Goal: Task Accomplishment & Management: Manage account settings

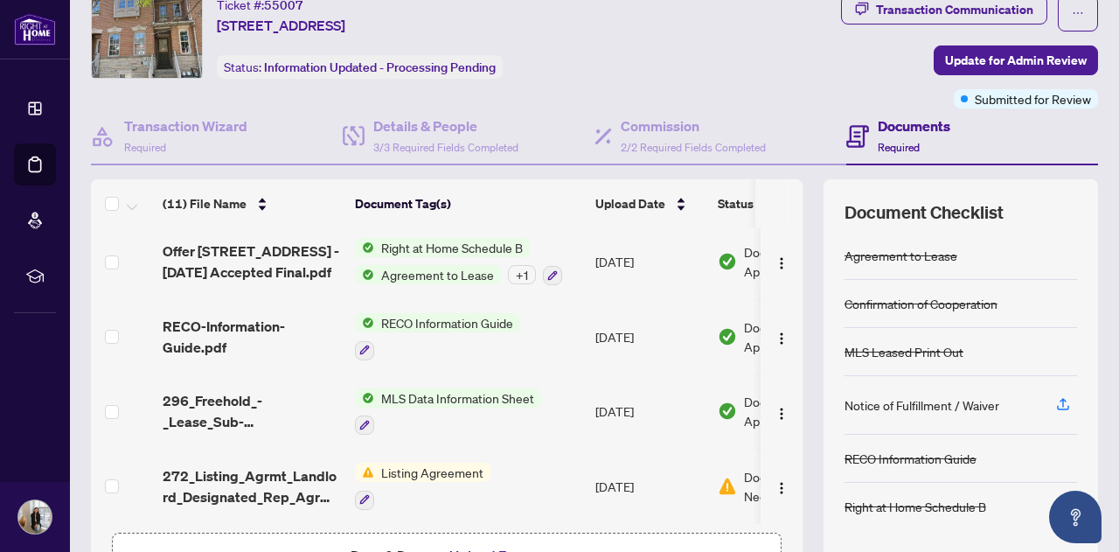
scroll to position [87, 0]
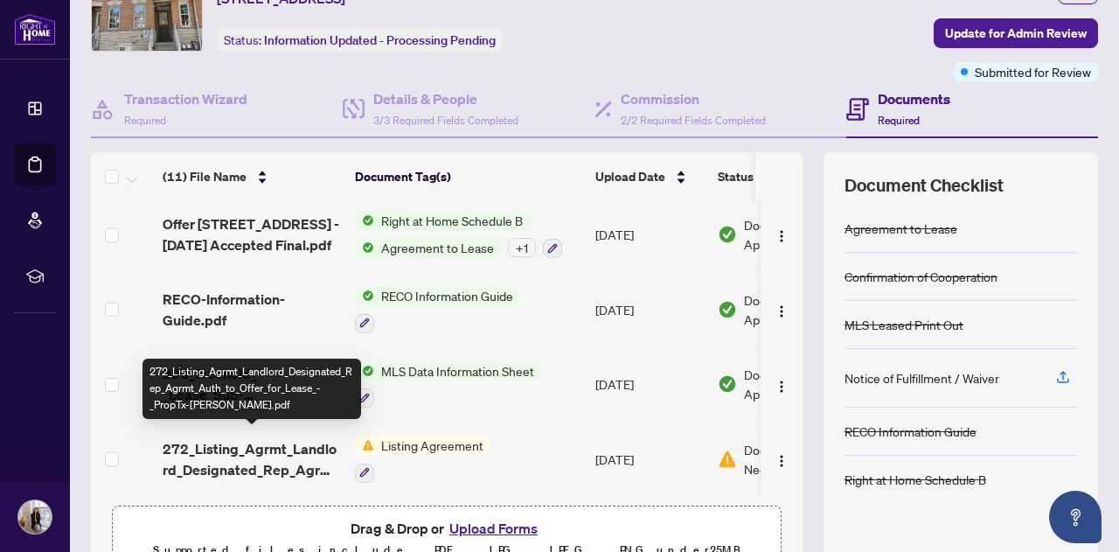
click at [256, 445] on span "272_Listing_Agrmt_Landlord_Designated_Rep_Agrmt_Auth_to_Offer_for_Lease_-_PropT…" at bounding box center [252, 459] width 178 height 42
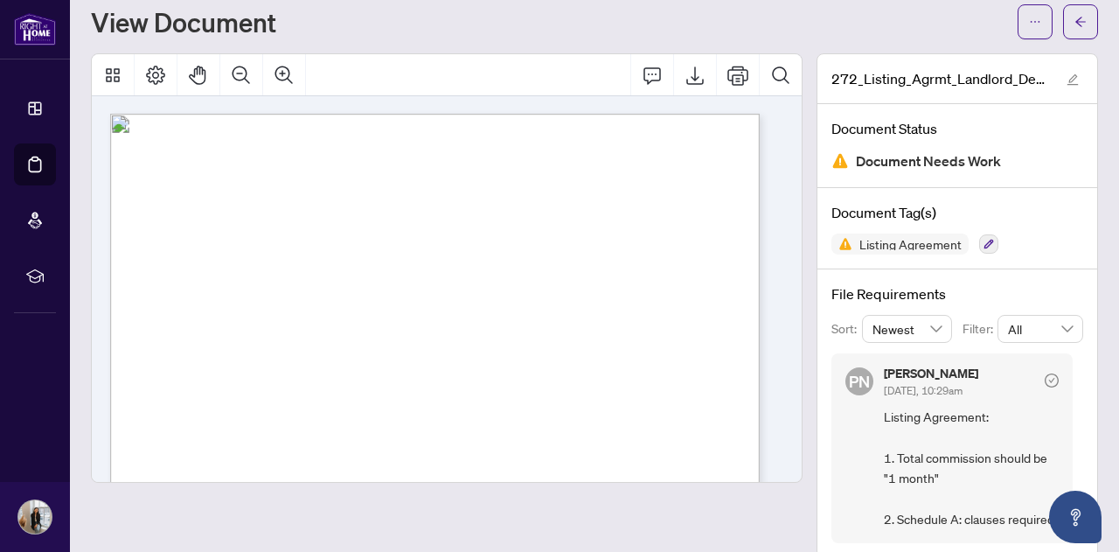
scroll to position [73, 0]
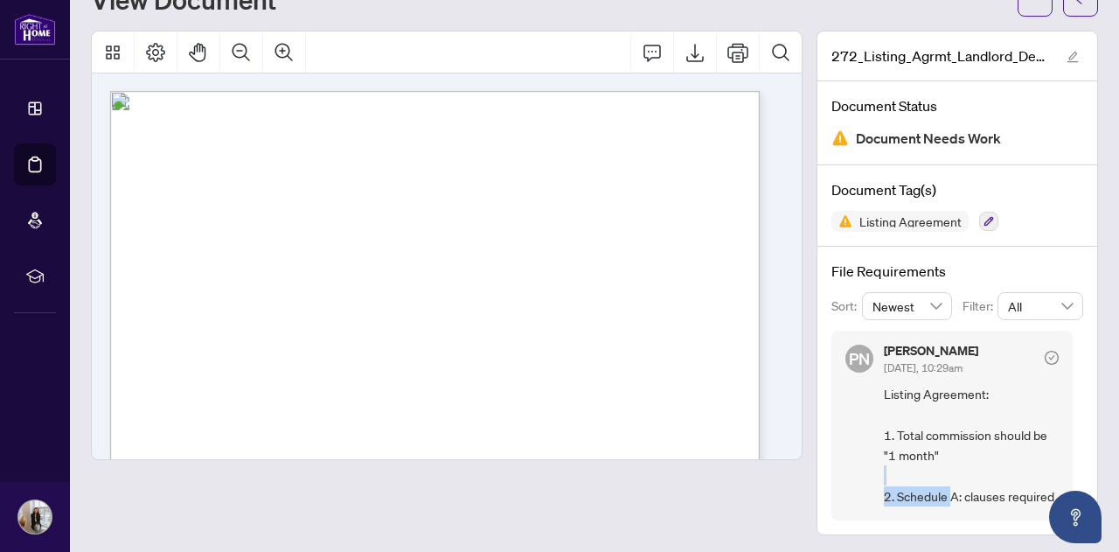
drag, startPoint x: 941, startPoint y: 489, endPoint x: 979, endPoint y: 478, distance: 39.9
click at [979, 478] on span "Listing Agreement: 1. Total commission should be "1 month" 2. Schedule A: claus…" at bounding box center [971, 445] width 175 height 122
click at [972, 477] on span "Listing Agreement: 1. Total commission should be "1 month" 2. Schedule A: claus…" at bounding box center [971, 445] width 175 height 122
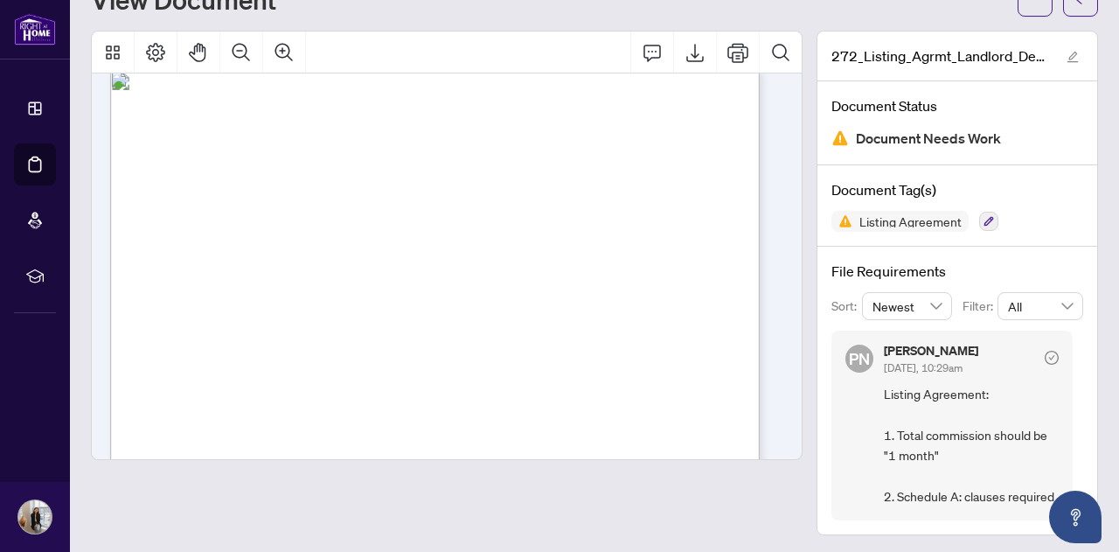
scroll to position [0, 0]
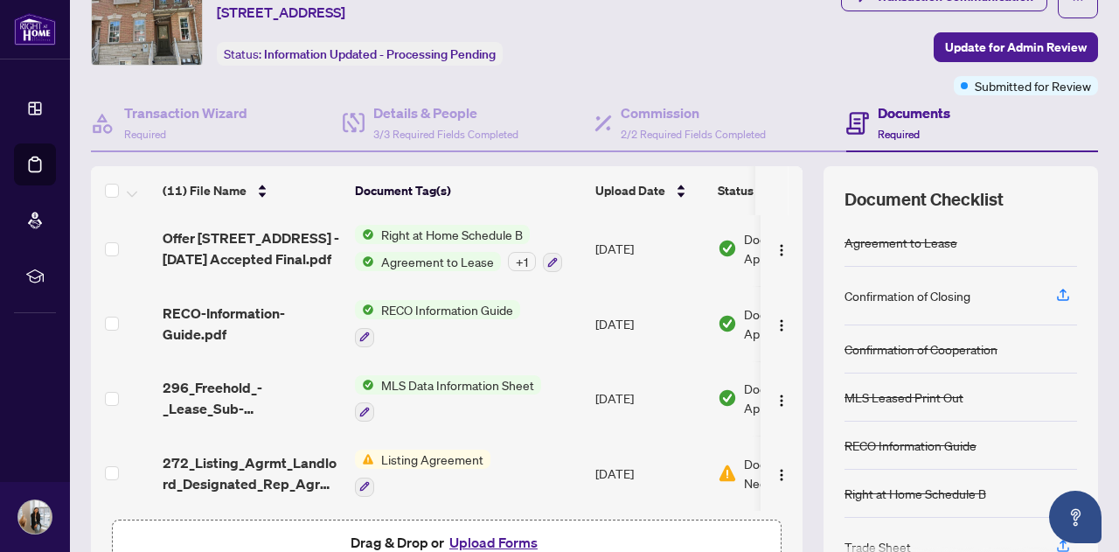
scroll to position [161, 0]
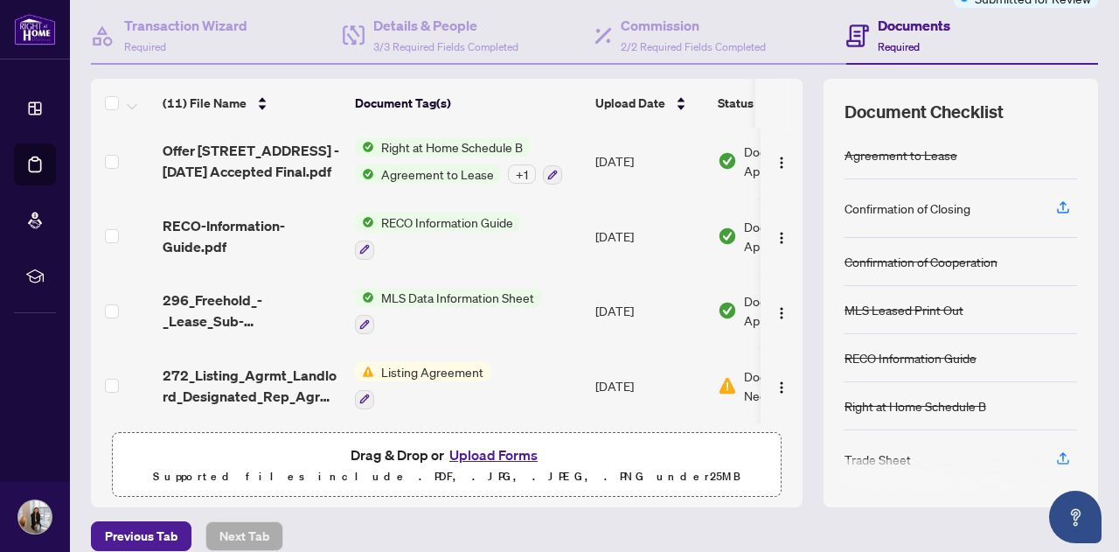
click at [479, 450] on button "Upload Forms" at bounding box center [493, 454] width 99 height 23
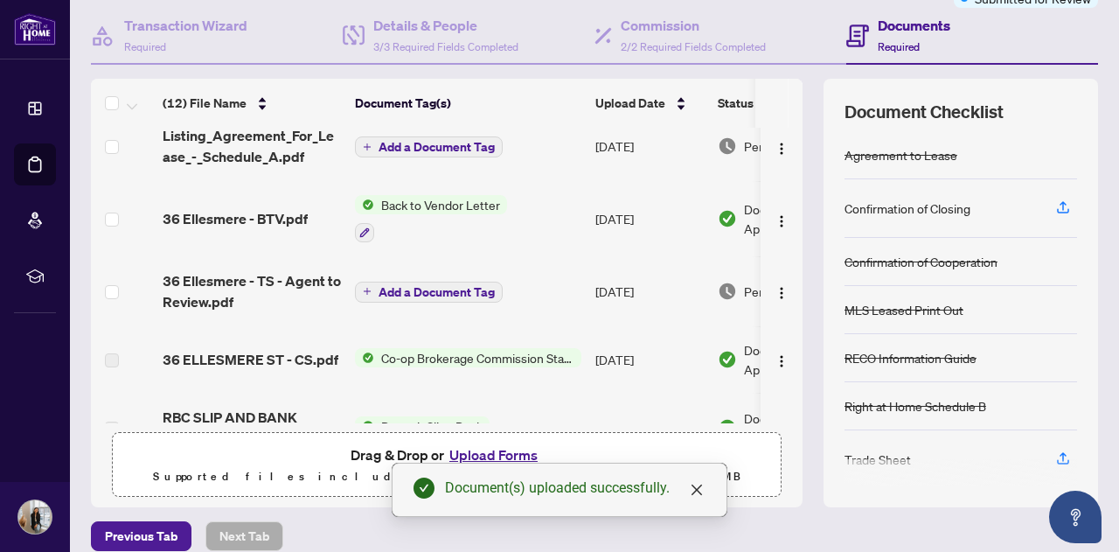
scroll to position [0, 0]
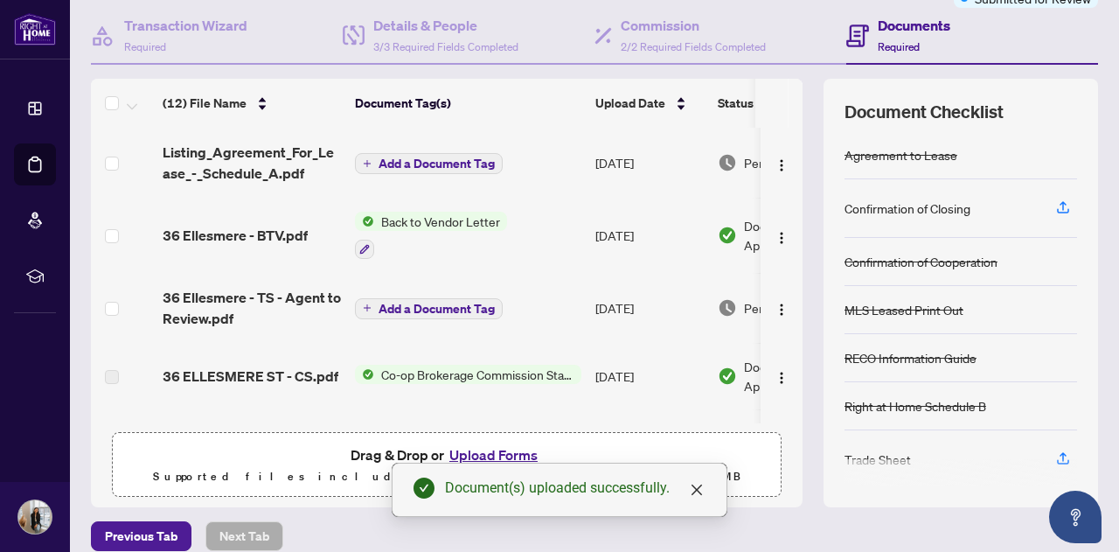
click at [395, 158] on span "Add a Document Tag" at bounding box center [437, 163] width 116 height 12
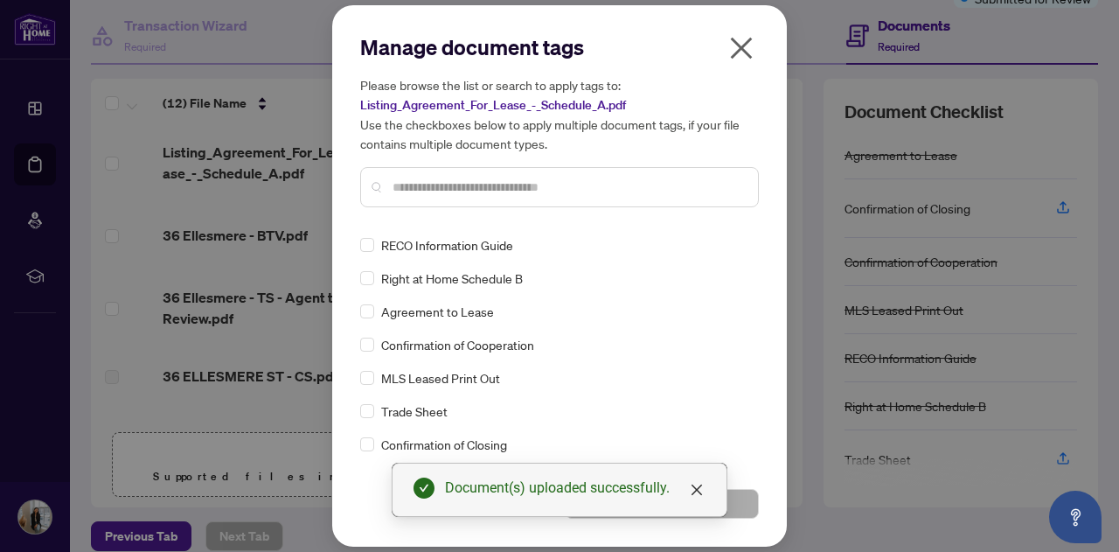
click at [434, 177] on input "text" at bounding box center [568, 186] width 351 height 19
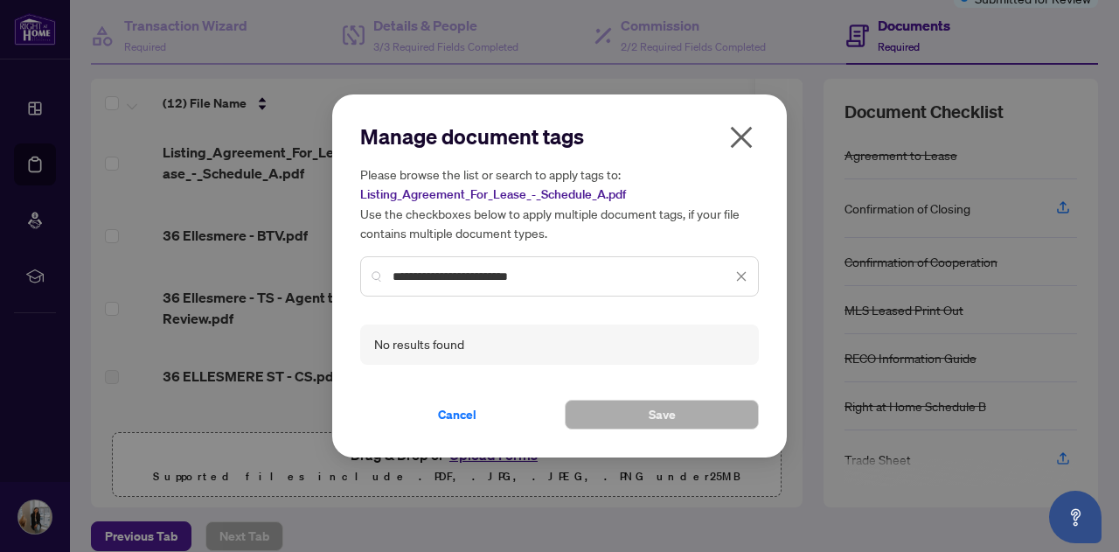
drag, startPoint x: 489, startPoint y: 275, endPoint x: 702, endPoint y: 291, distance: 214.0
click at [702, 291] on div "**********" at bounding box center [559, 276] width 399 height 40
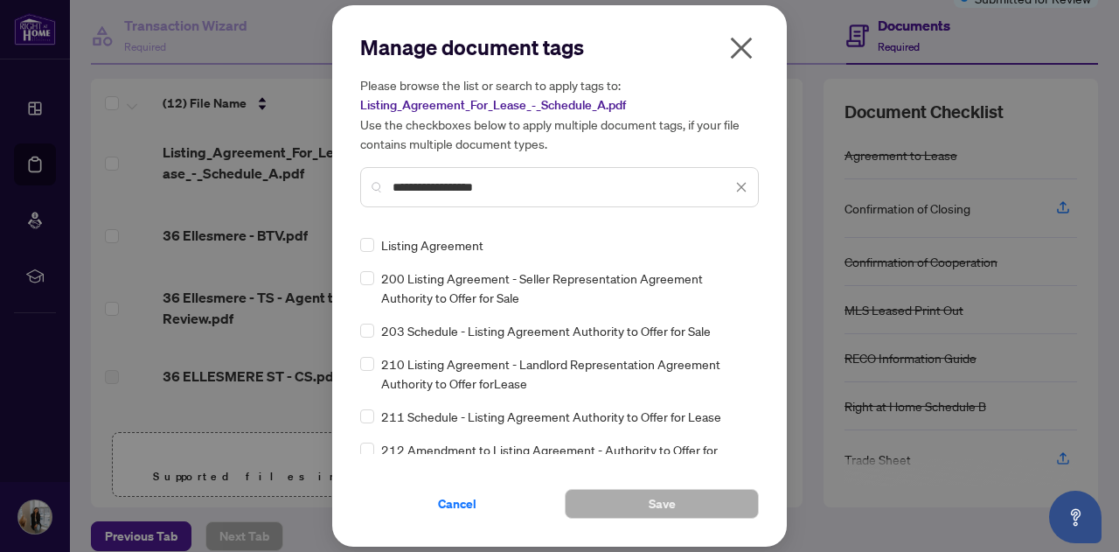
type input "**********"
click at [444, 243] on span "Listing Agreement" at bounding box center [432, 244] width 102 height 19
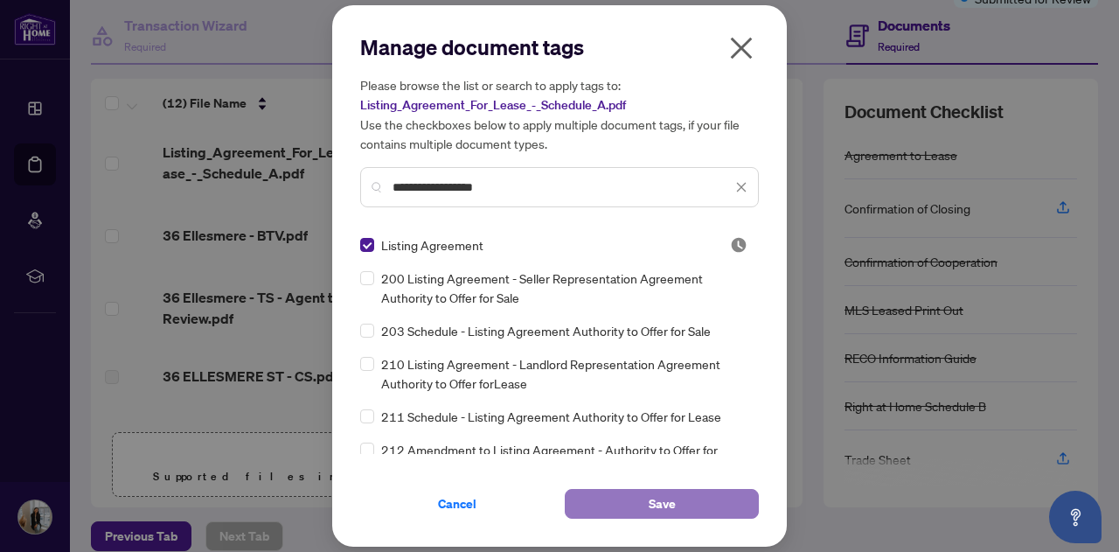
click at [644, 513] on button "Save" at bounding box center [662, 504] width 194 height 30
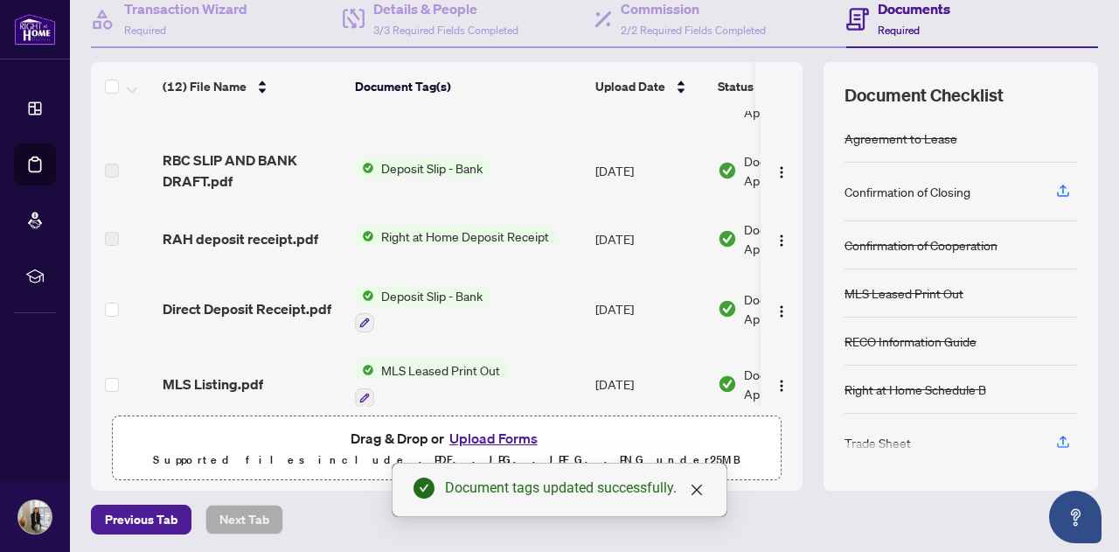
scroll to position [577, 0]
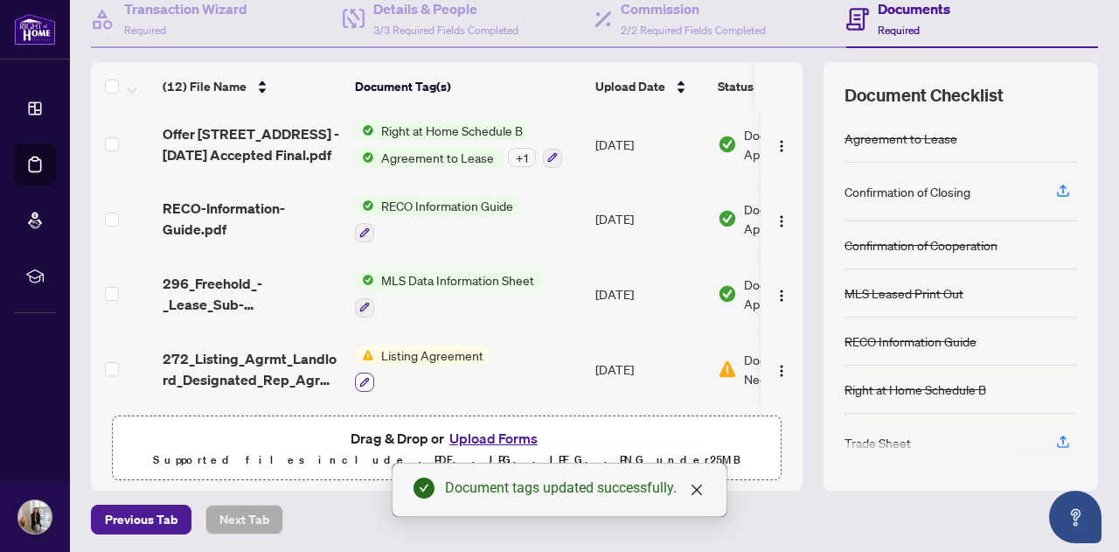
click at [365, 378] on icon "button" at bounding box center [364, 382] width 10 height 10
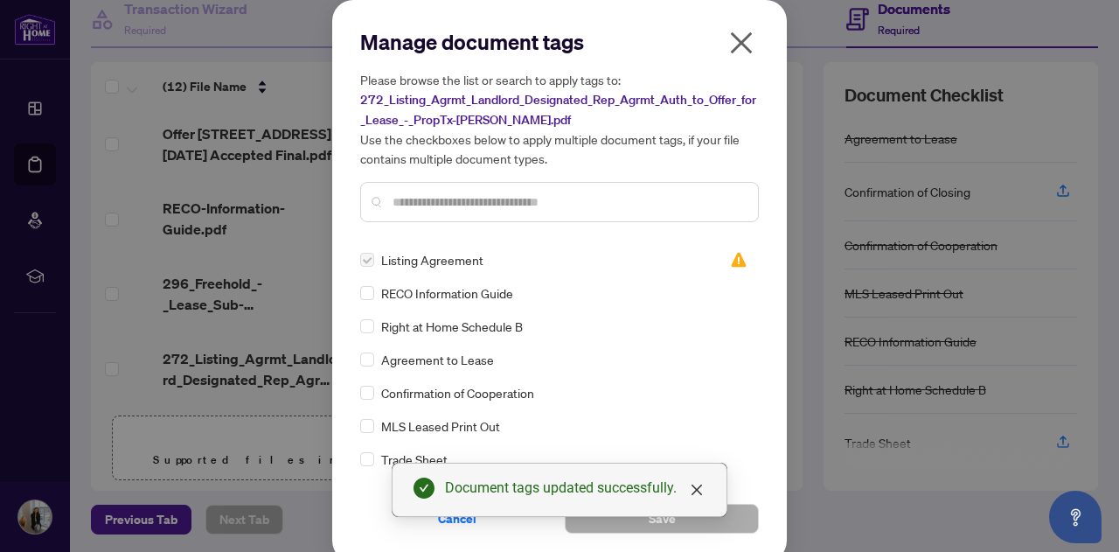
click at [736, 54] on icon "close" at bounding box center [741, 43] width 28 height 28
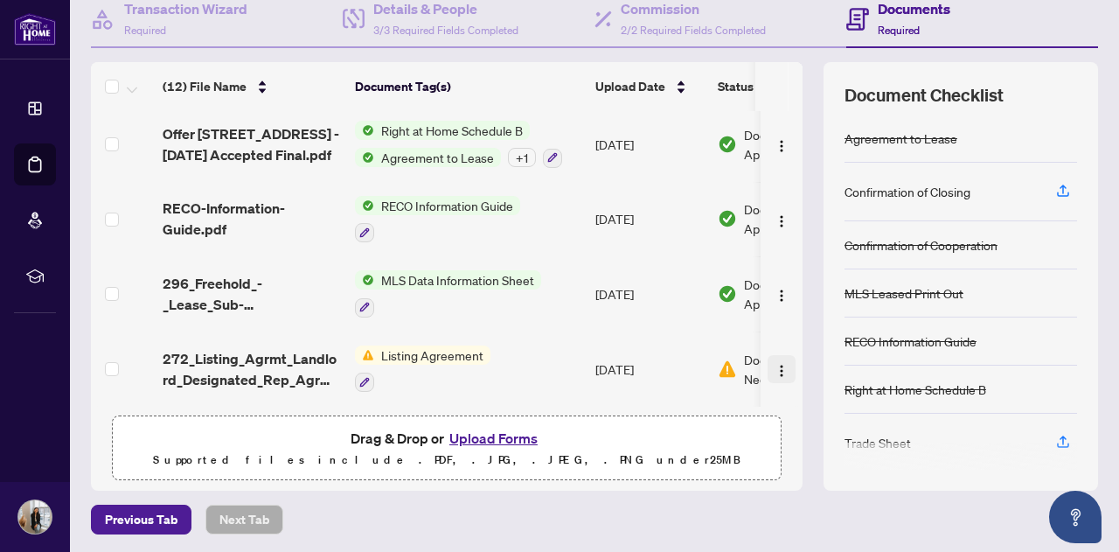
click at [775, 364] on img "button" at bounding box center [782, 371] width 14 height 14
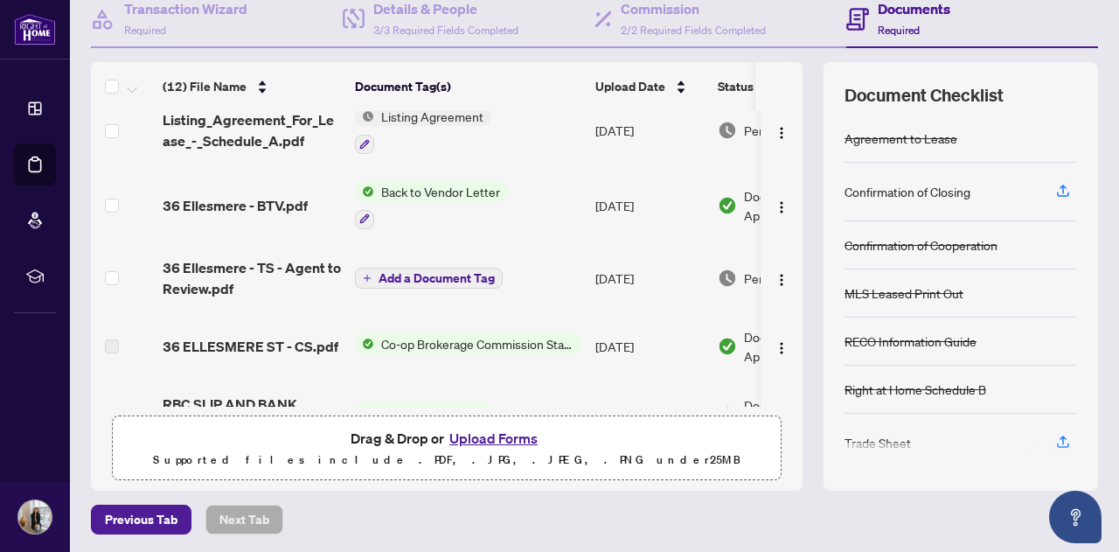
scroll to position [0, 0]
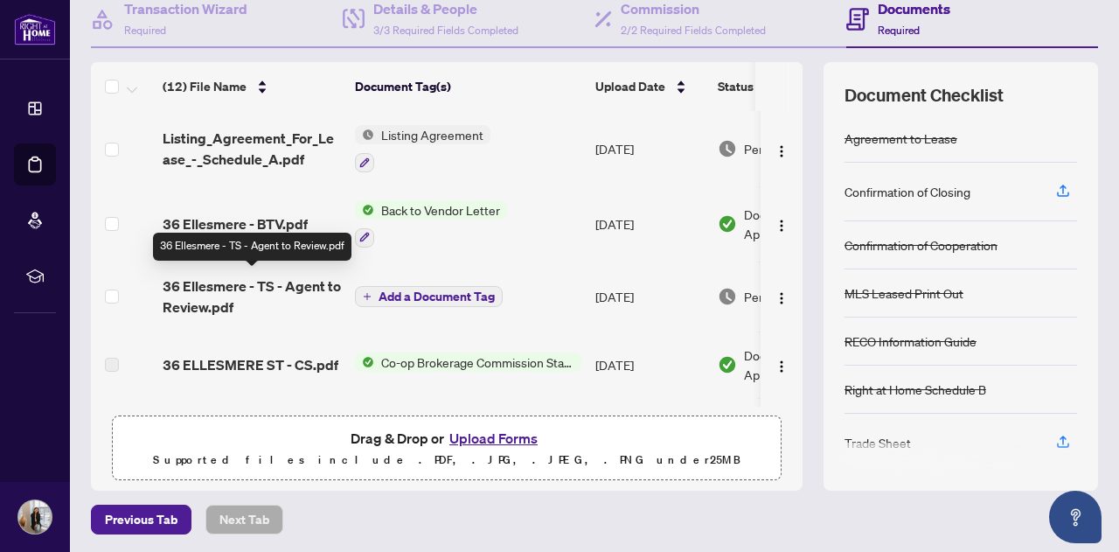
click at [195, 291] on span "36 Ellesmere - TS - Agent to Review.pdf" at bounding box center [252, 296] width 178 height 42
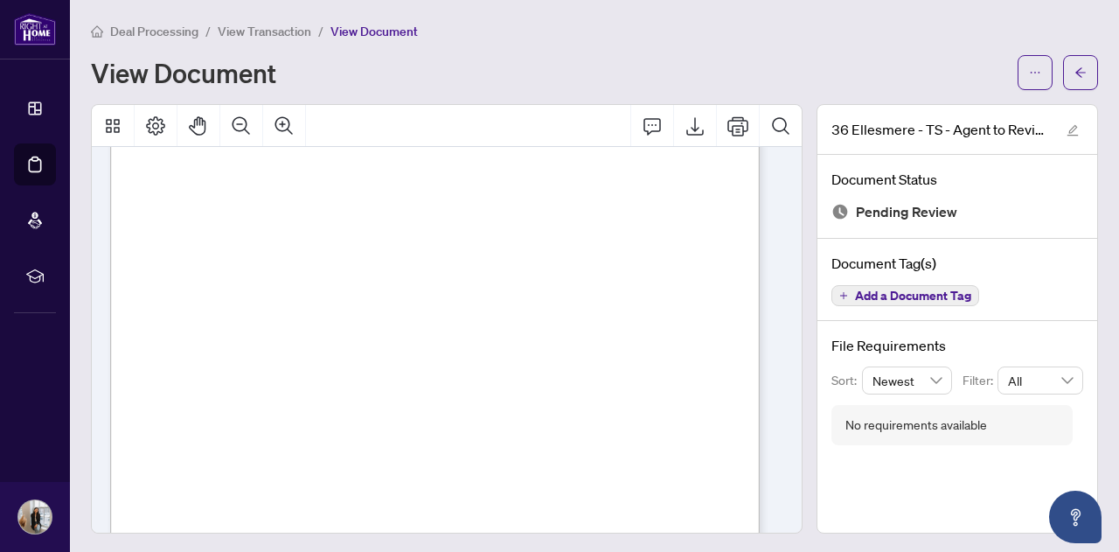
scroll to position [502, 0]
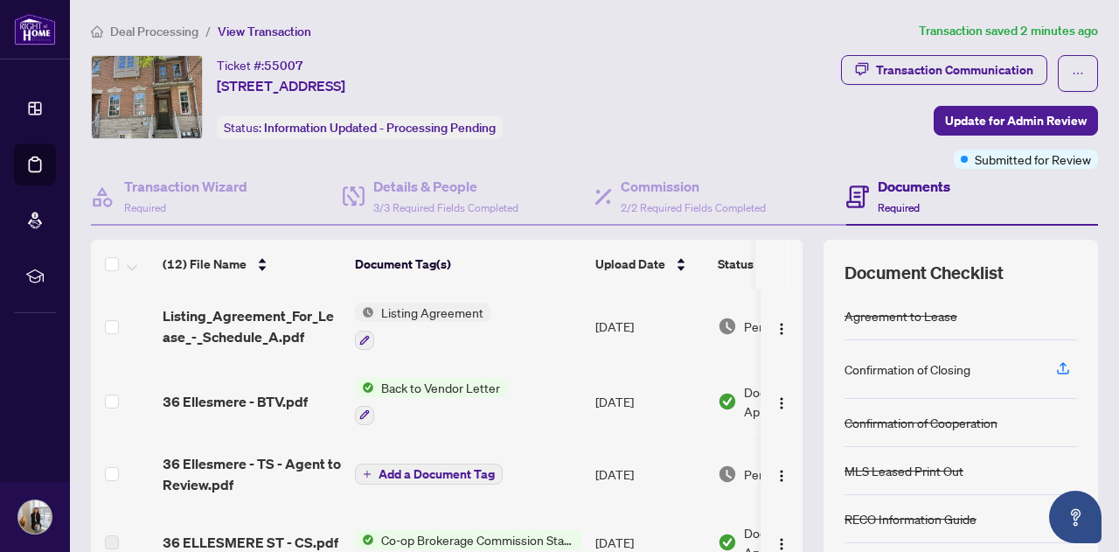
scroll to position [87, 0]
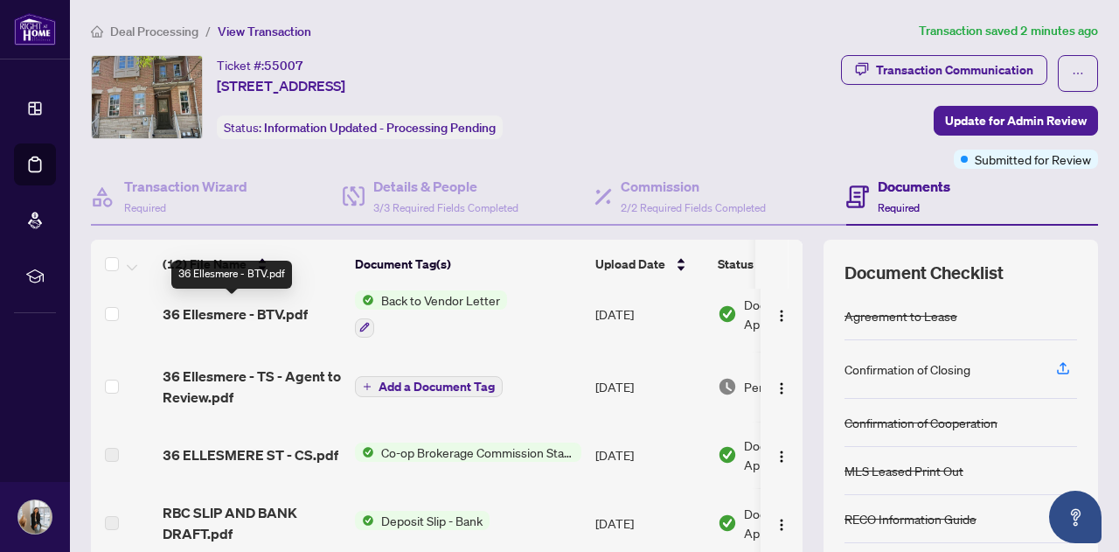
click at [275, 307] on span "36 Ellesmere - BTV.pdf" at bounding box center [235, 313] width 145 height 21
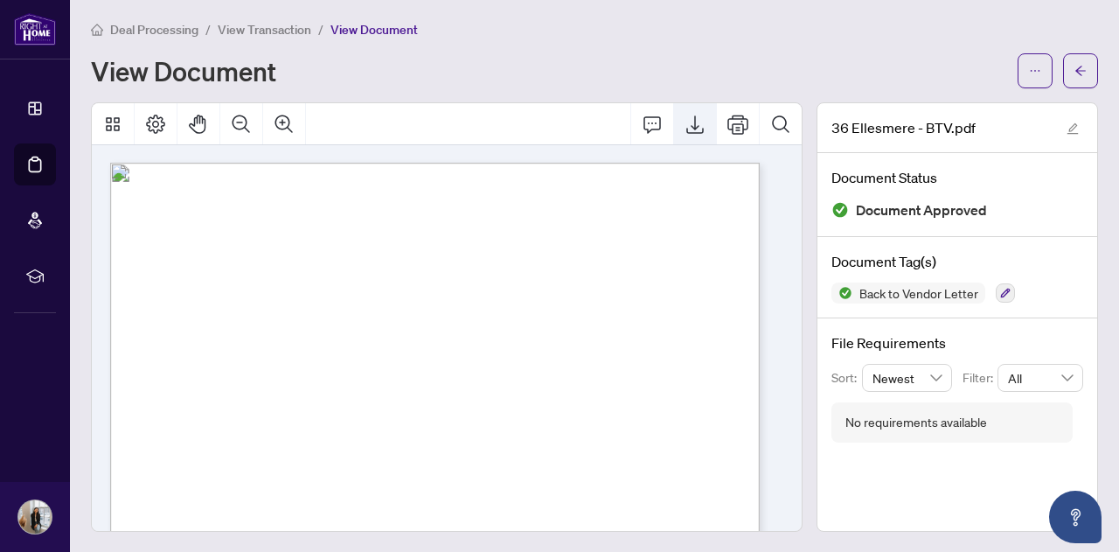
click at [685, 127] on icon "Export" at bounding box center [695, 124] width 21 height 21
click at [290, 31] on span "View Transaction" at bounding box center [265, 30] width 94 height 16
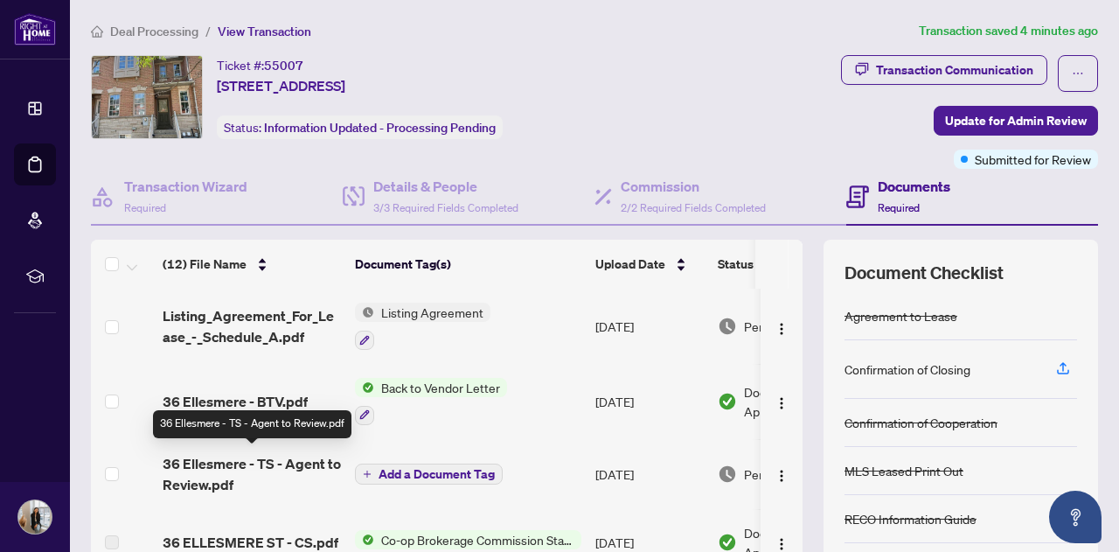
click at [277, 463] on span "36 Ellesmere - TS - Agent to Review.pdf" at bounding box center [252, 474] width 178 height 42
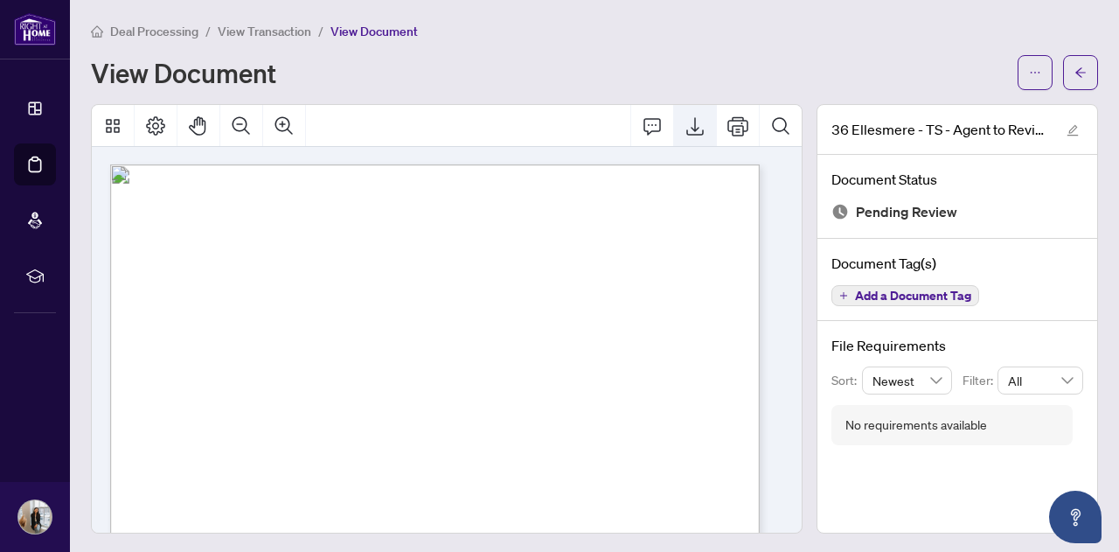
click at [685, 129] on icon "Export" at bounding box center [695, 125] width 21 height 21
click at [284, 32] on span "View Transaction" at bounding box center [265, 32] width 94 height 16
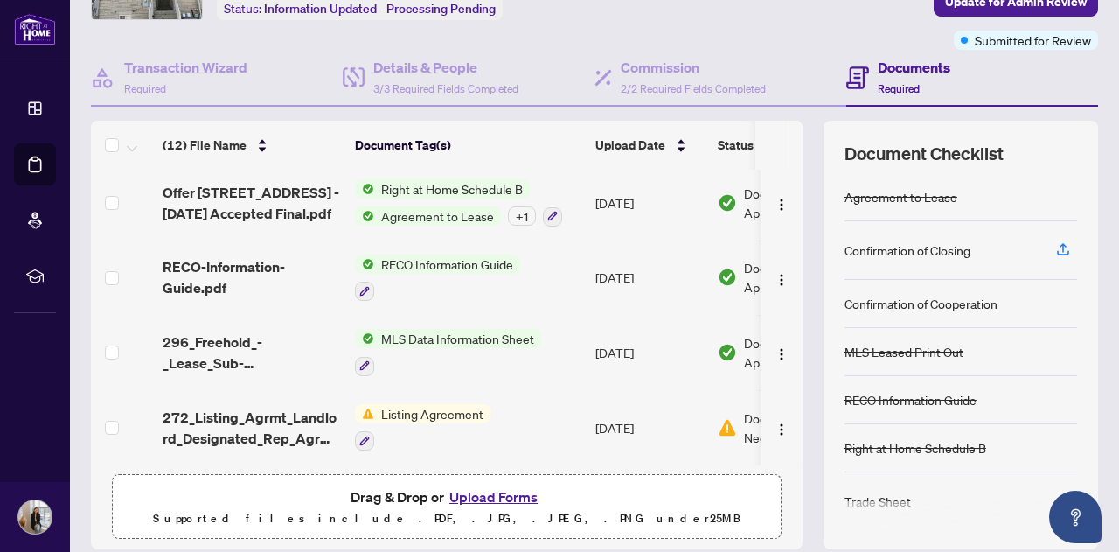
scroll to position [177, 0]
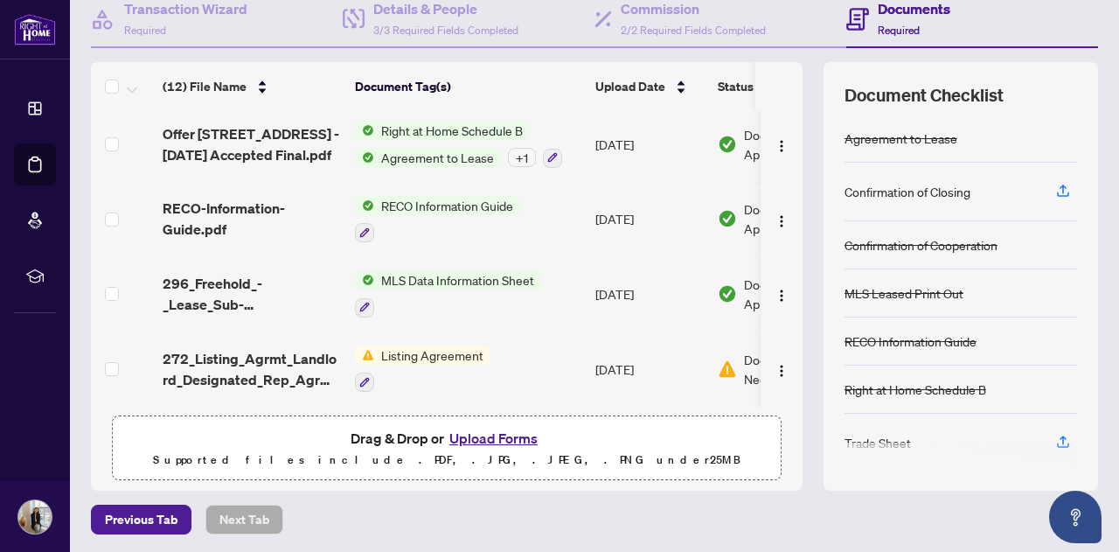
click at [368, 454] on p "Supported files include .PDF, .JPG, .JPEG, .PNG under 25 MB" at bounding box center [446, 459] width 647 height 21
click at [497, 443] on button "Upload Forms" at bounding box center [493, 438] width 99 height 23
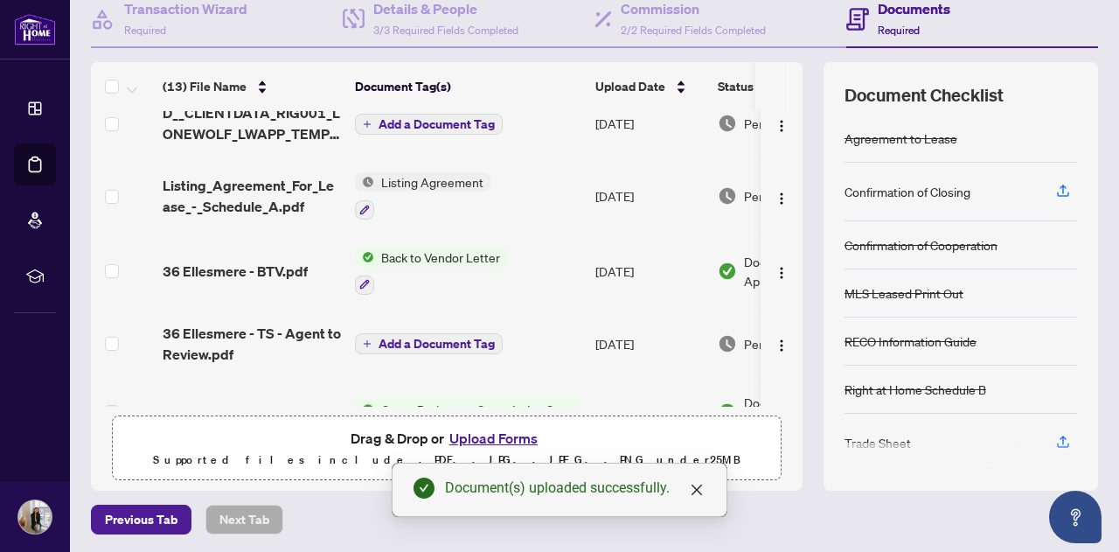
scroll to position [0, 0]
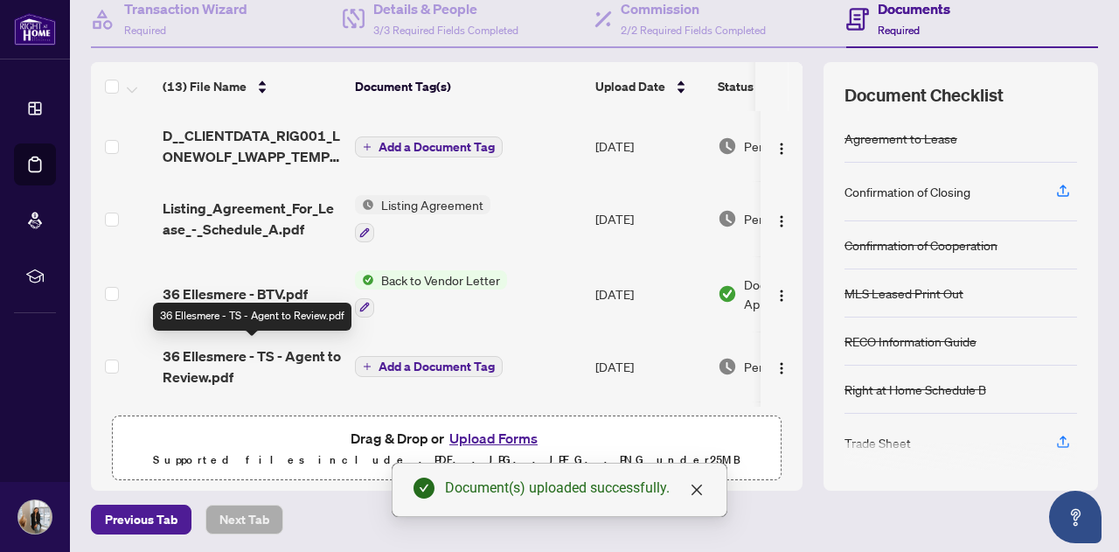
click at [210, 366] on span "36 Ellesmere - TS - Agent to Review.pdf" at bounding box center [252, 366] width 178 height 42
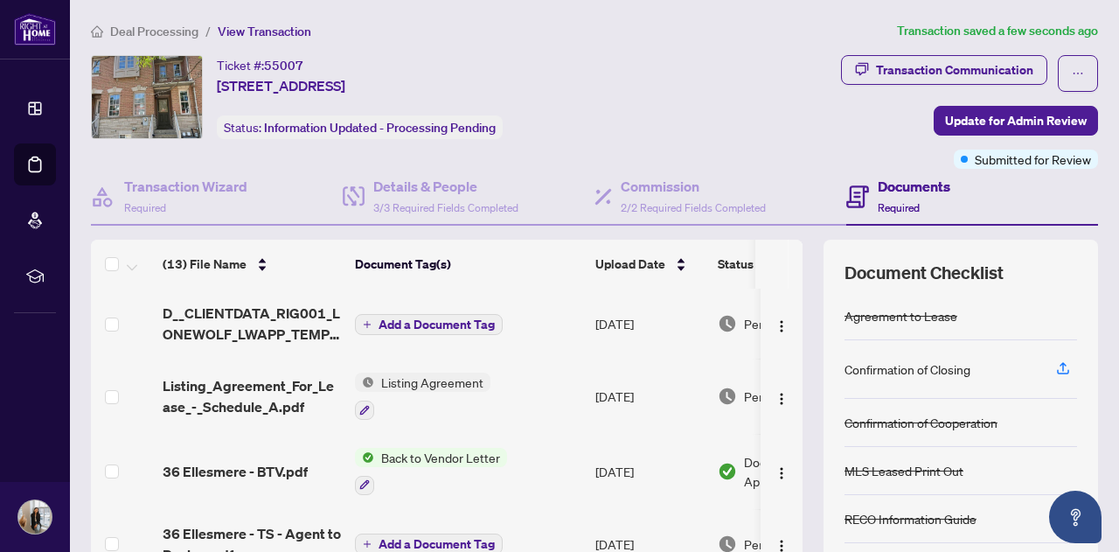
scroll to position [87, 0]
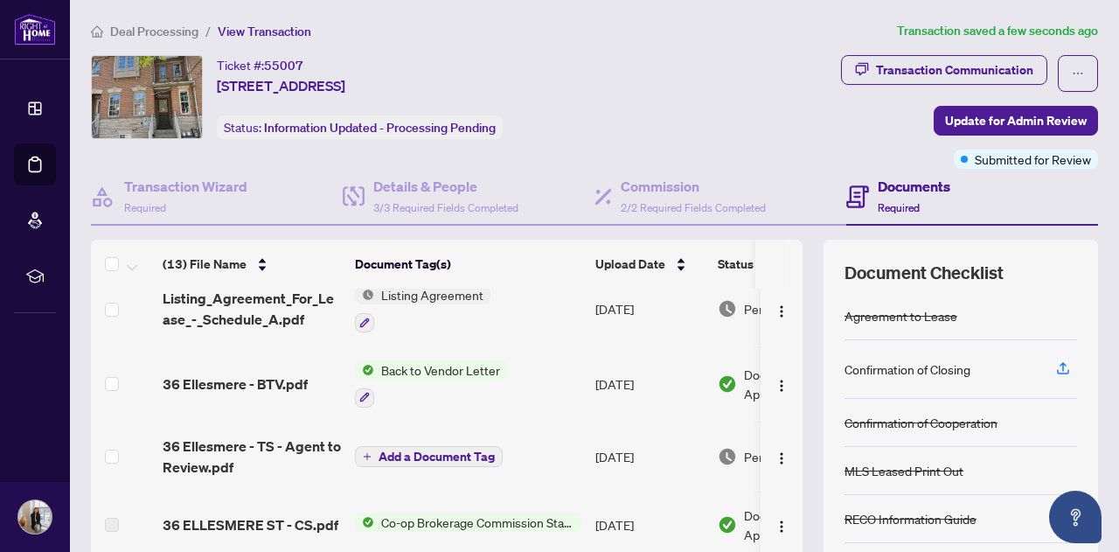
click at [912, 365] on div "Confirmation of Closing" at bounding box center [908, 368] width 126 height 19
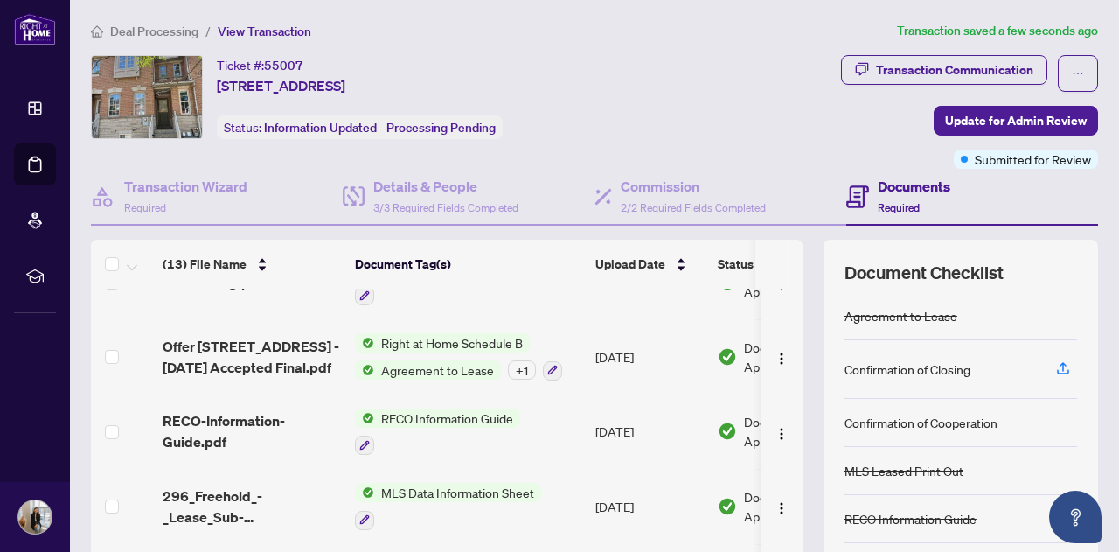
scroll to position [647, 0]
